Goal: Task Accomplishment & Management: Use online tool/utility

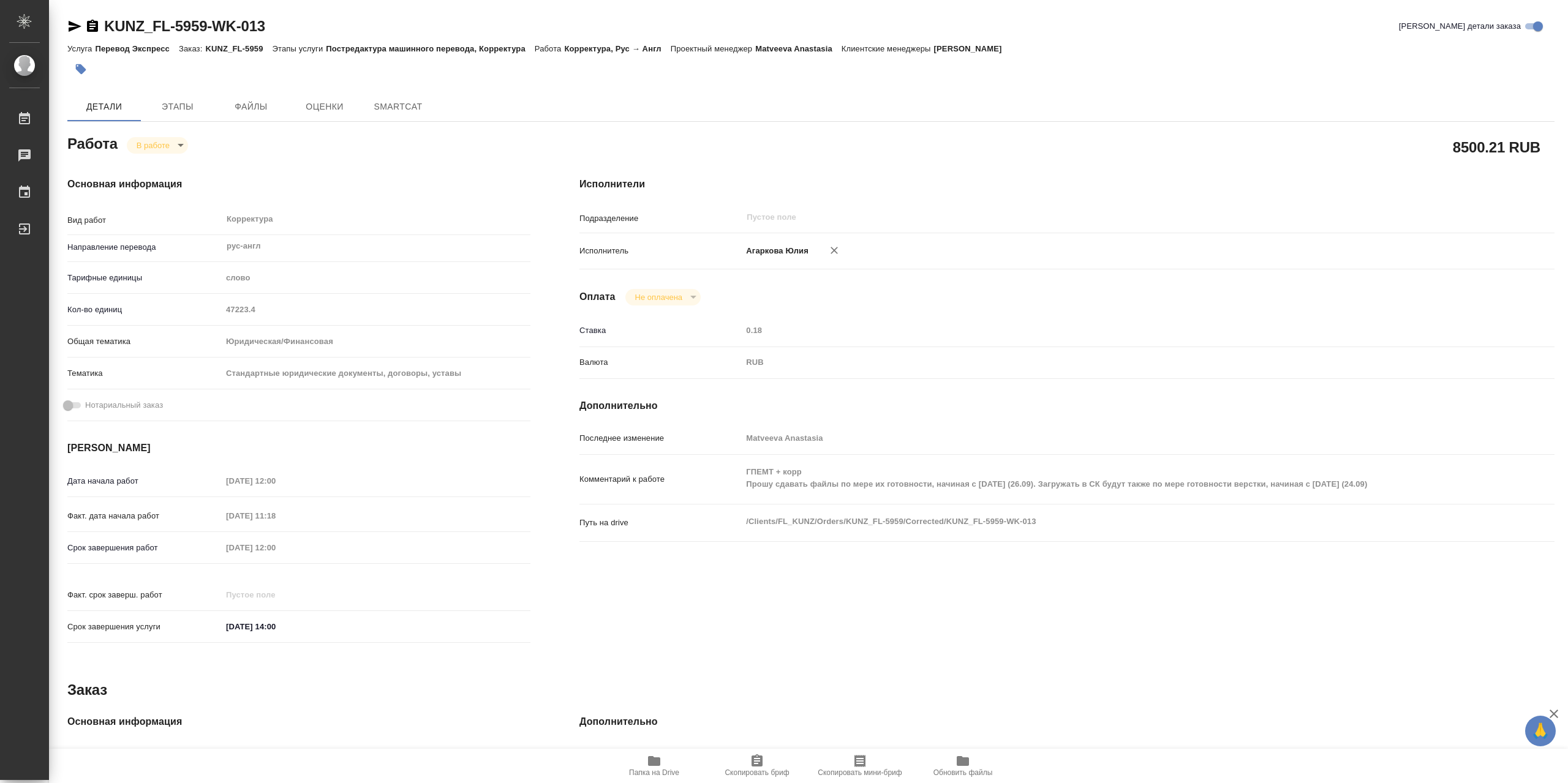
type textarea "x"
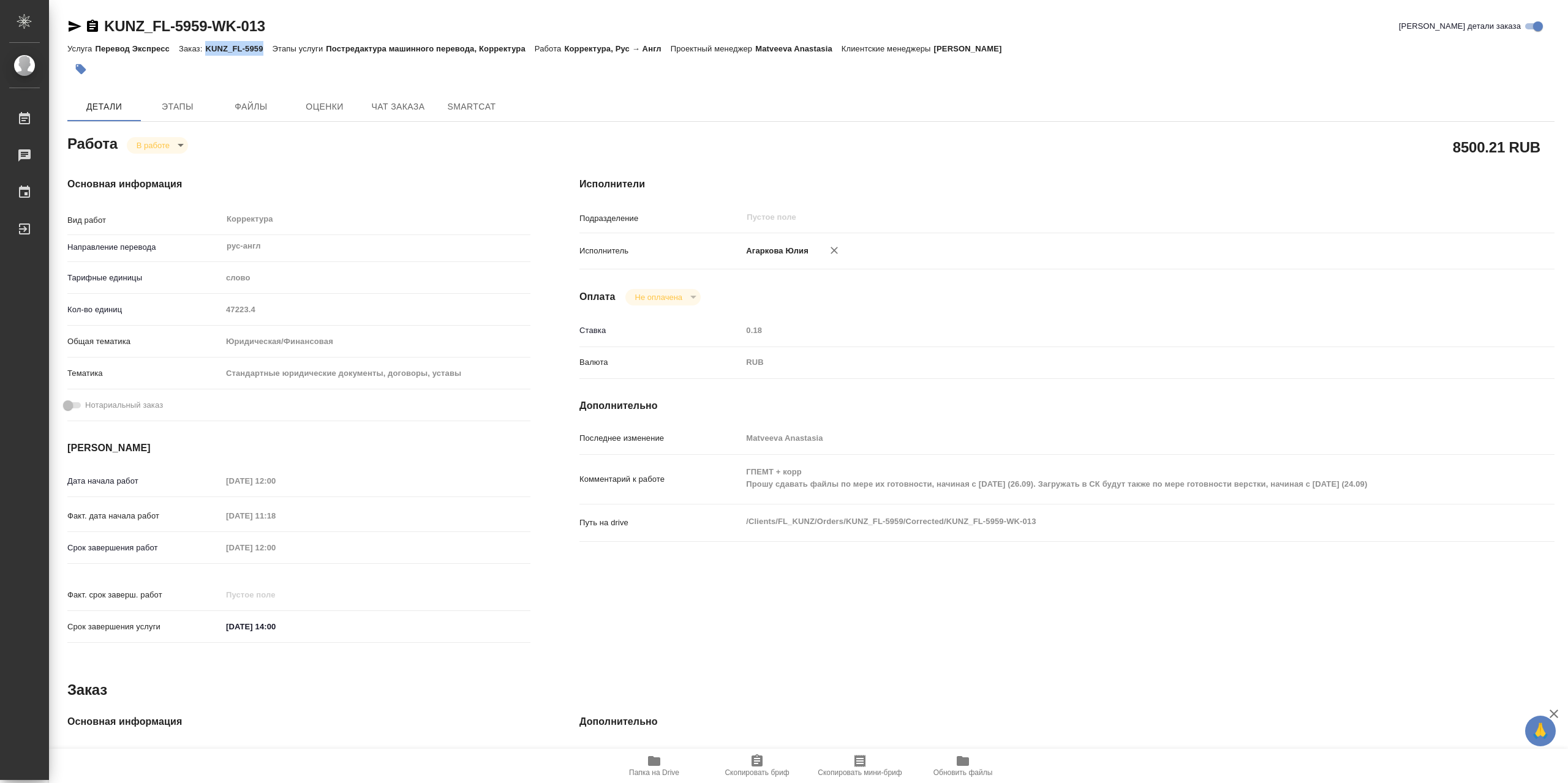
type textarea "x"
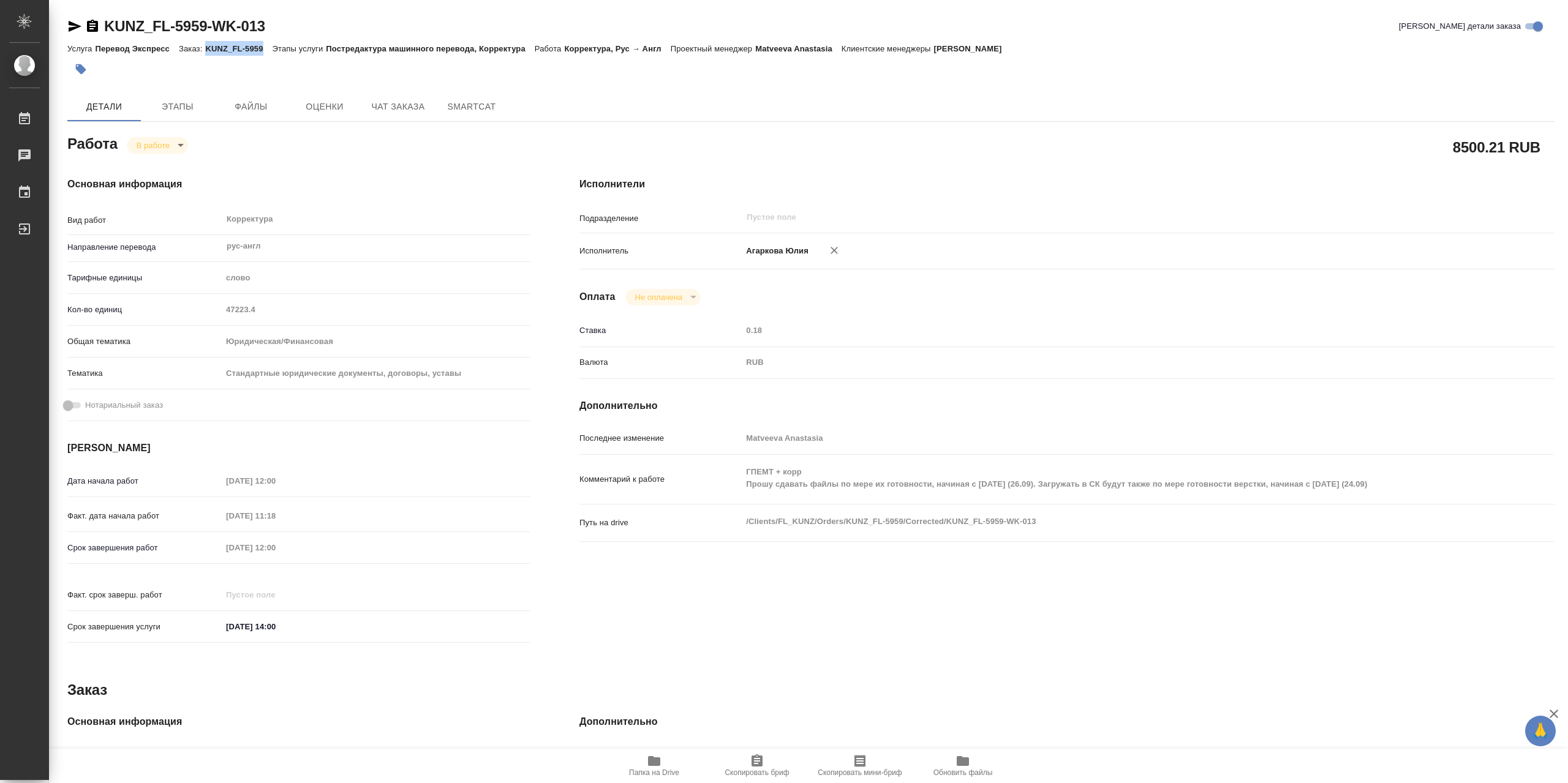
drag, startPoint x: 207, startPoint y: 49, endPoint x: 267, endPoint y: 24, distance: 65.0
click at [264, 49] on p "KUNZ_FL-5959" at bounding box center [238, 49] width 67 height 9
copy p "KUNZ_FL-5959"
type textarea "x"
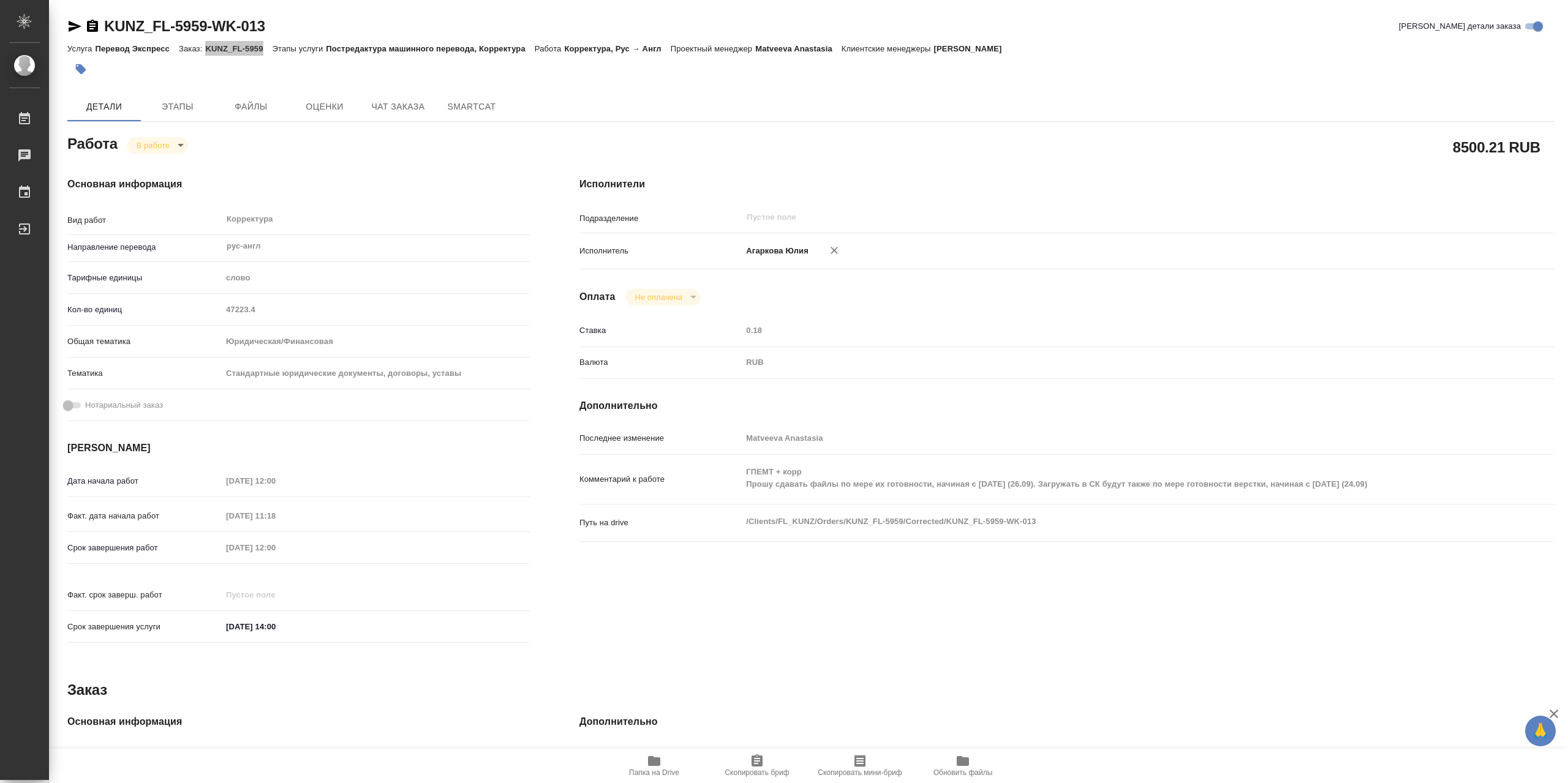
type textarea "x"
click at [659, 760] on icon "button" at bounding box center [654, 760] width 12 height 10
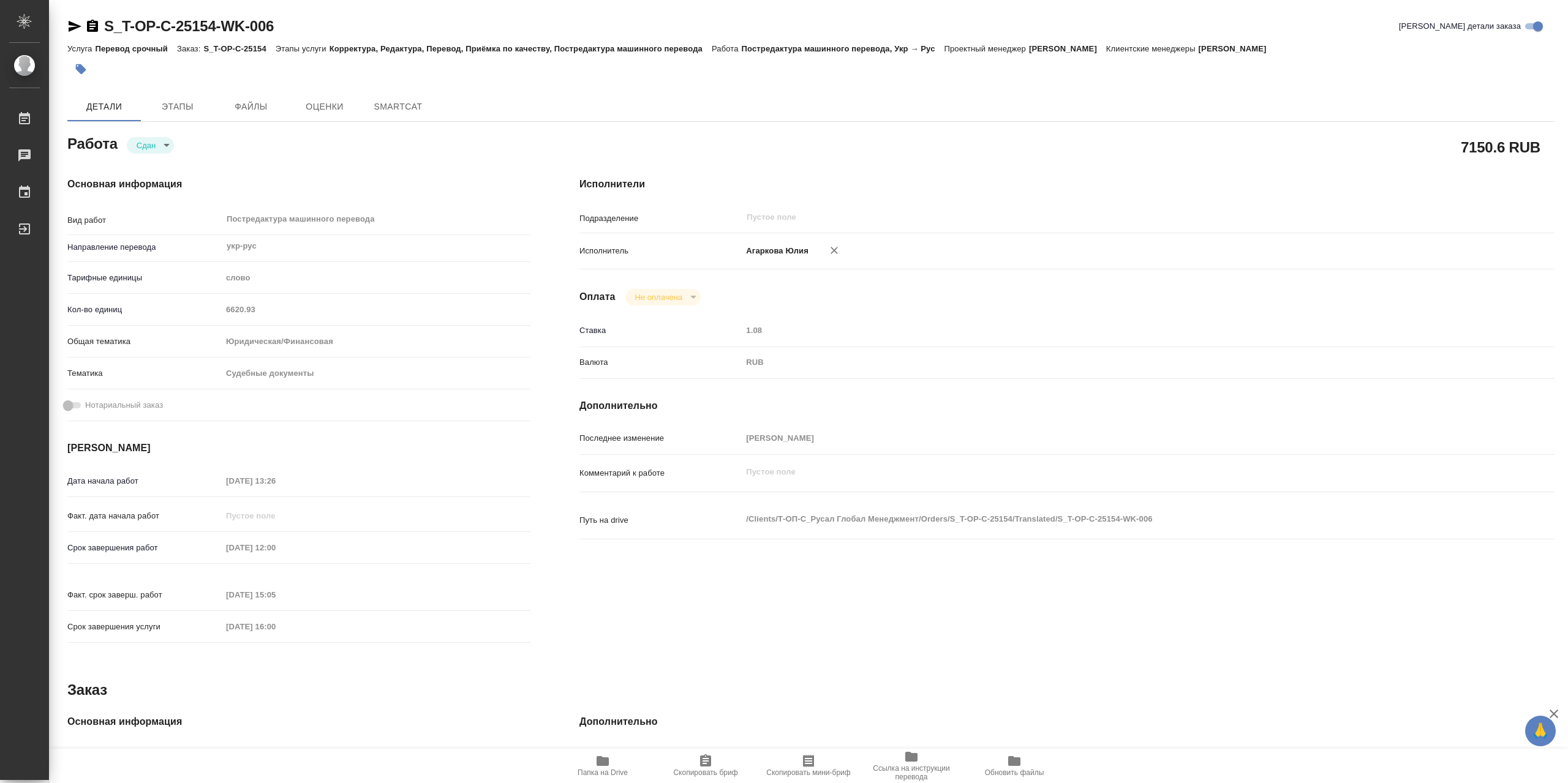
type textarea "x"
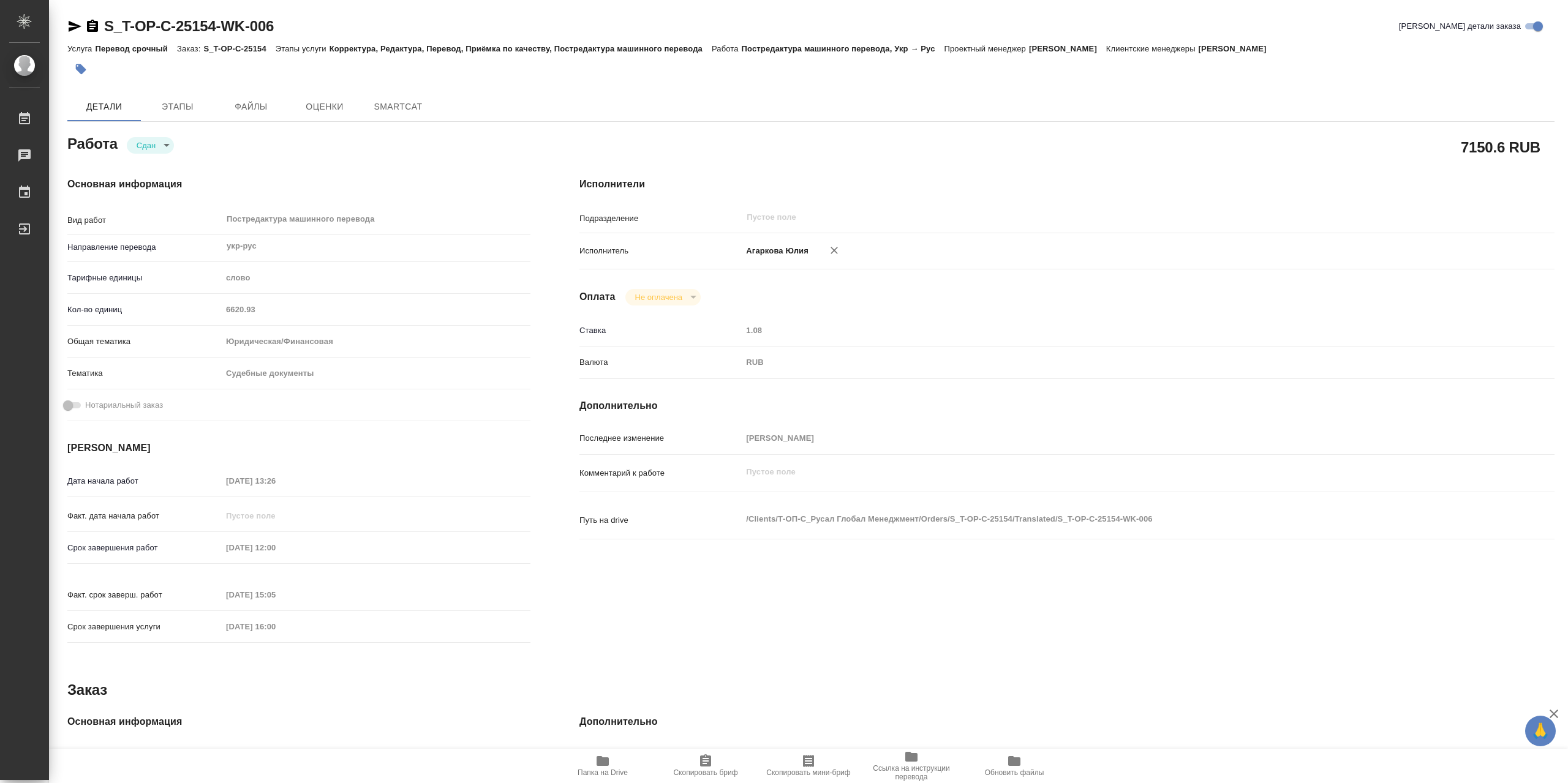
type textarea "x"
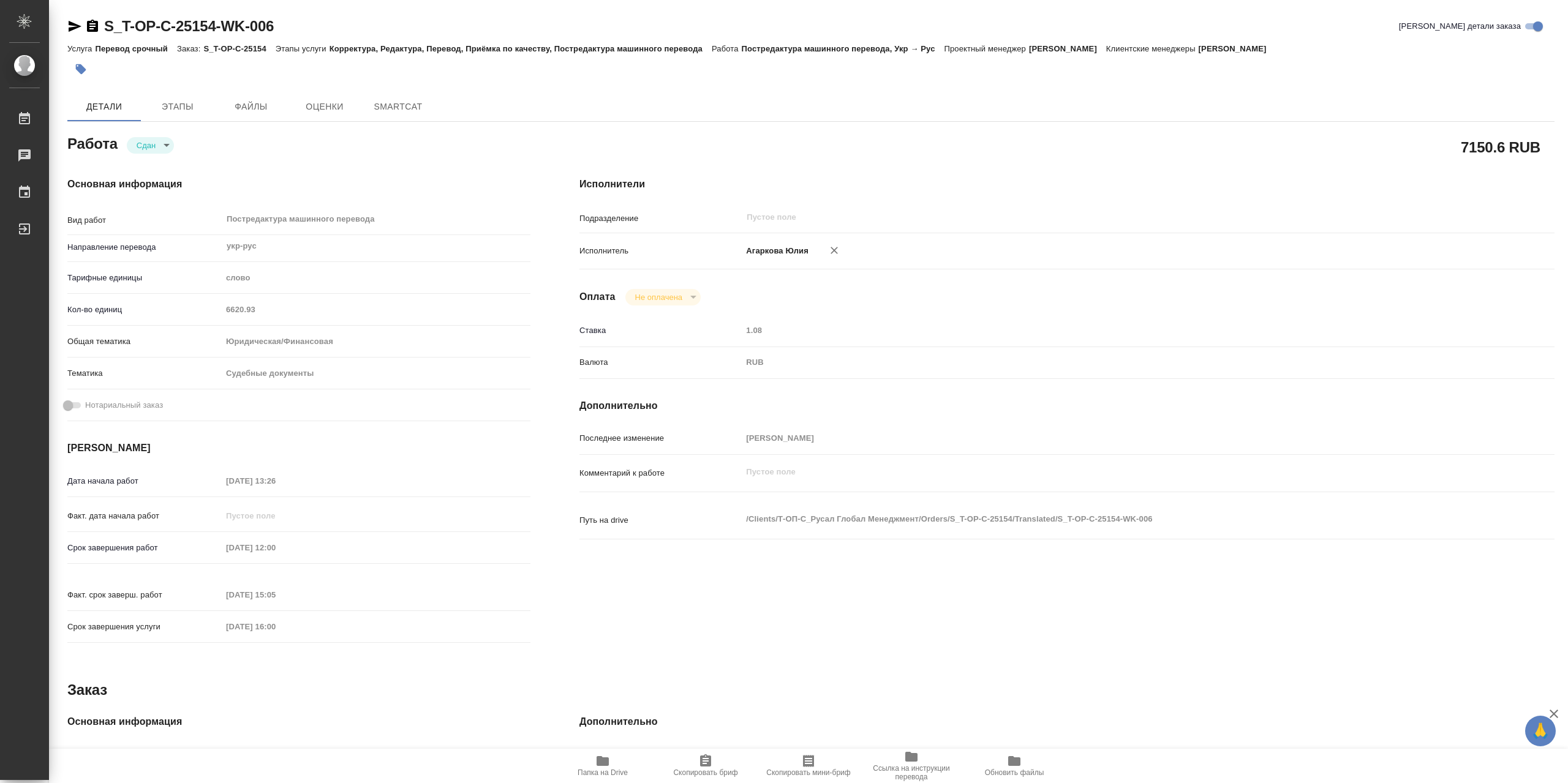
type textarea "x"
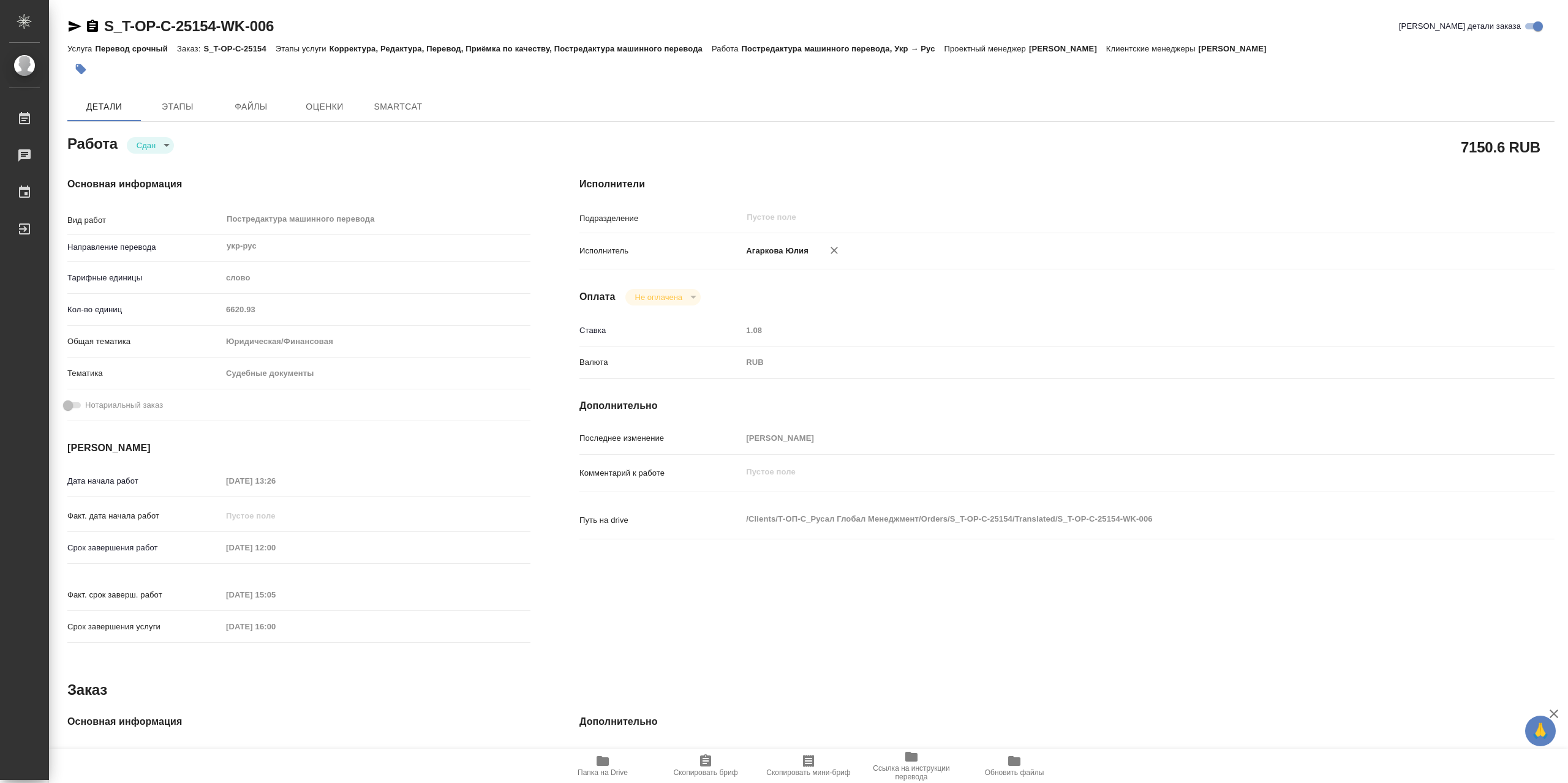
type textarea "x"
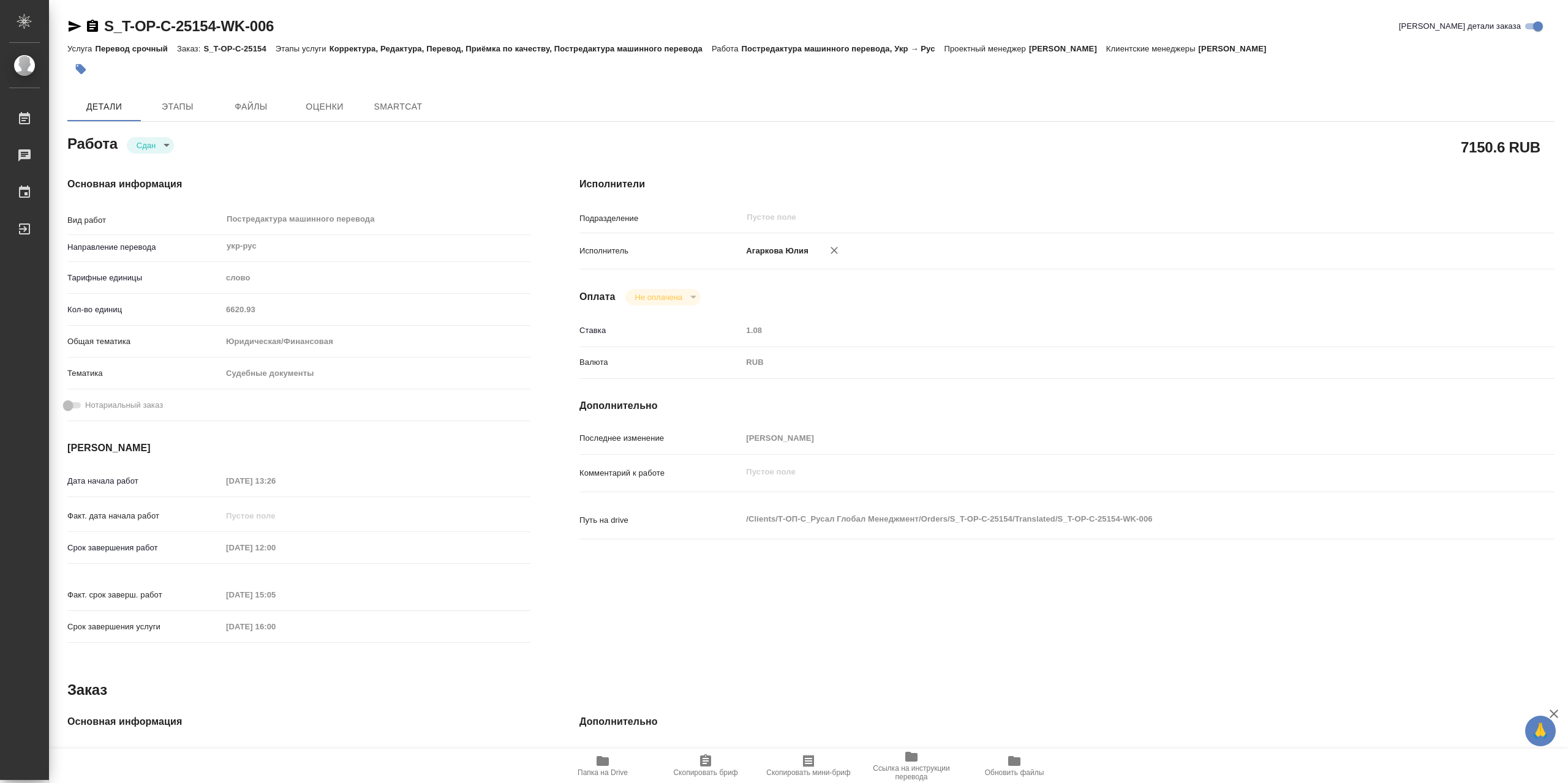
type textarea "x"
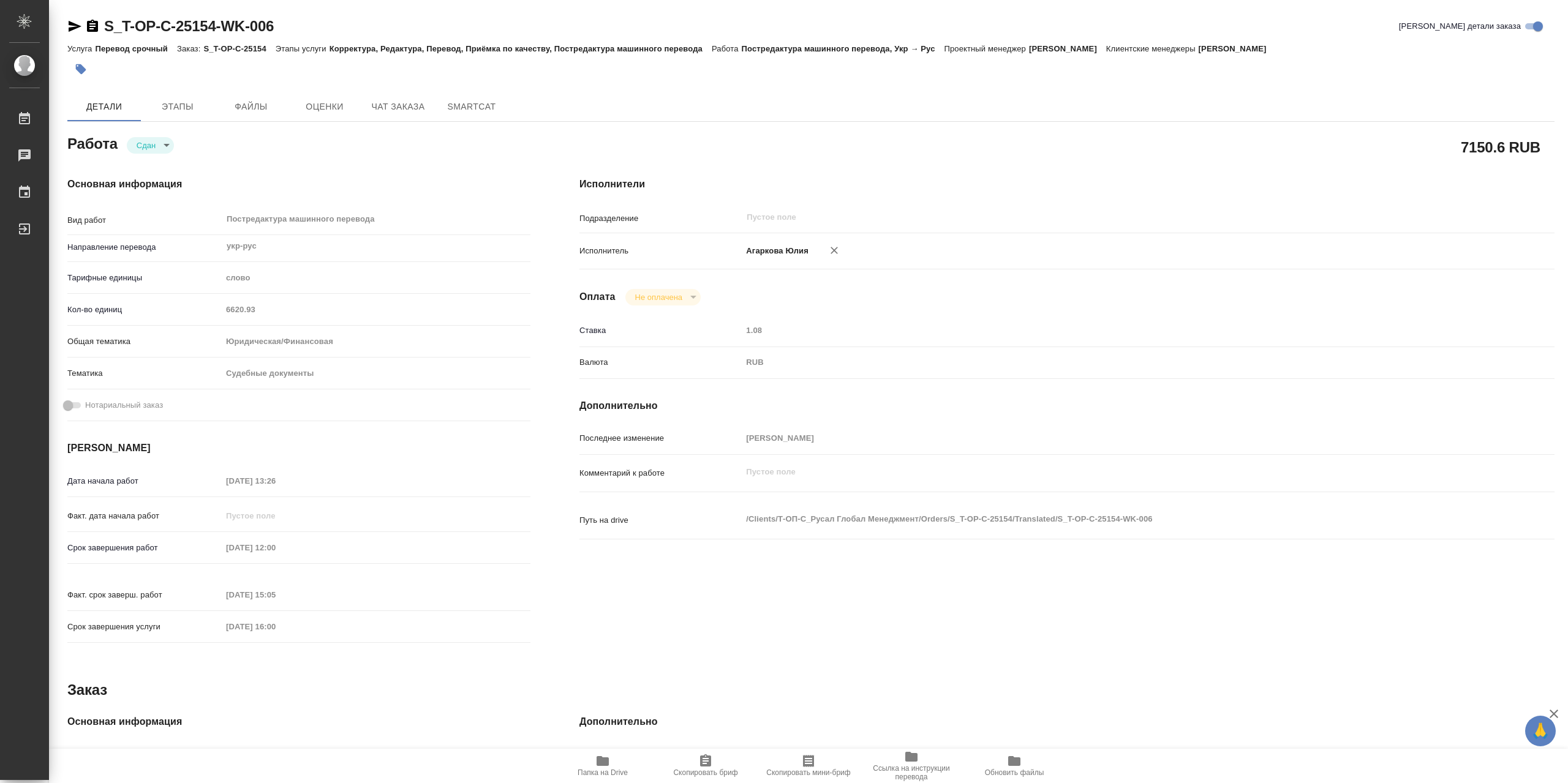
type textarea "x"
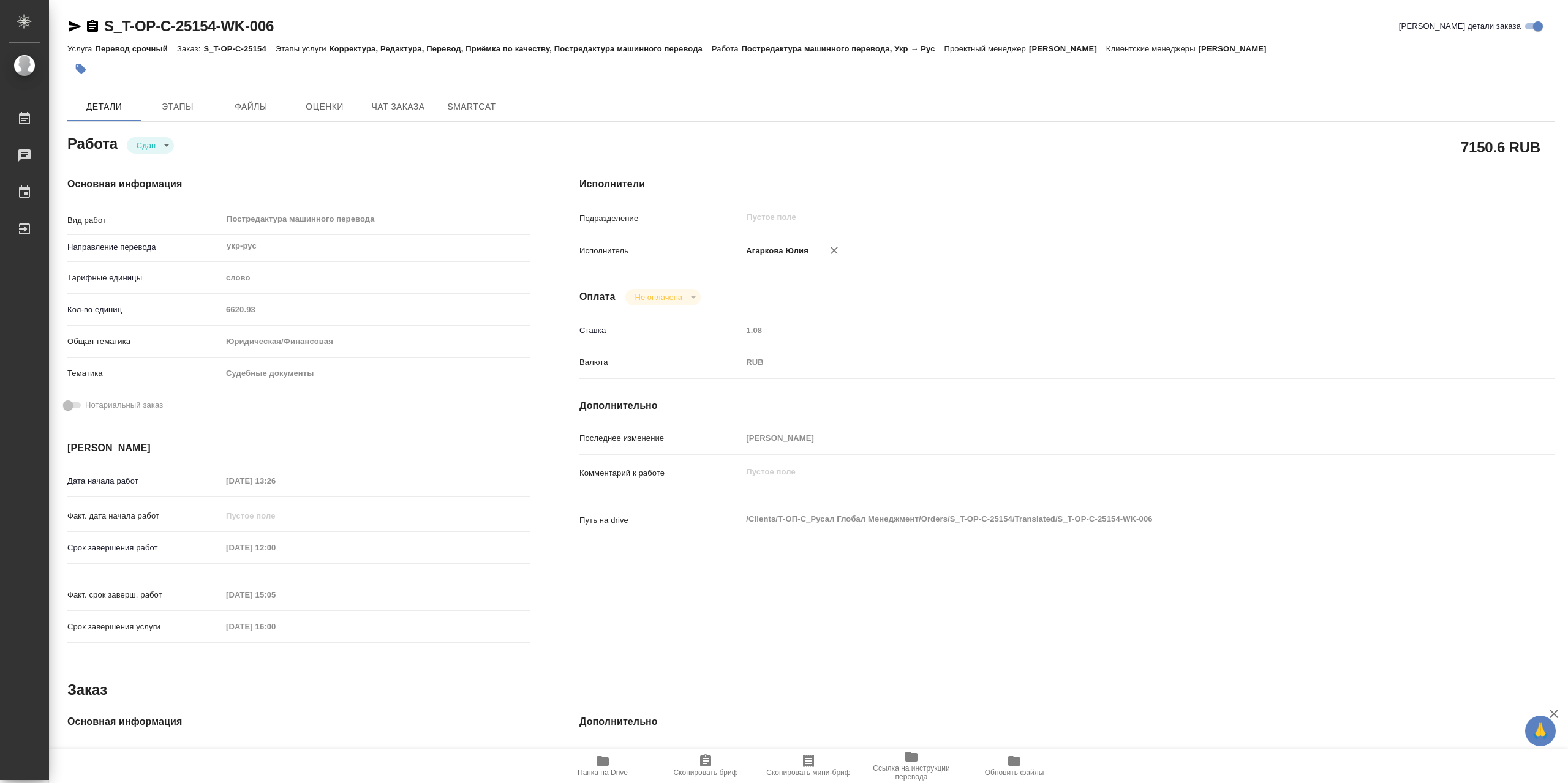
type textarea "x"
